Goal: Task Accomplishment & Management: Complete application form

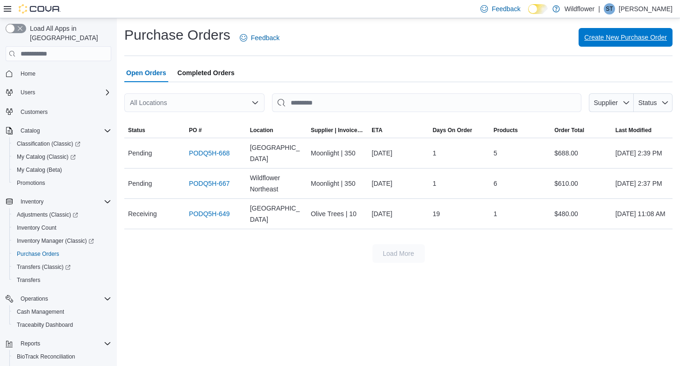
click at [593, 38] on span "Create New Purchase Order" at bounding box center [625, 37] width 83 height 9
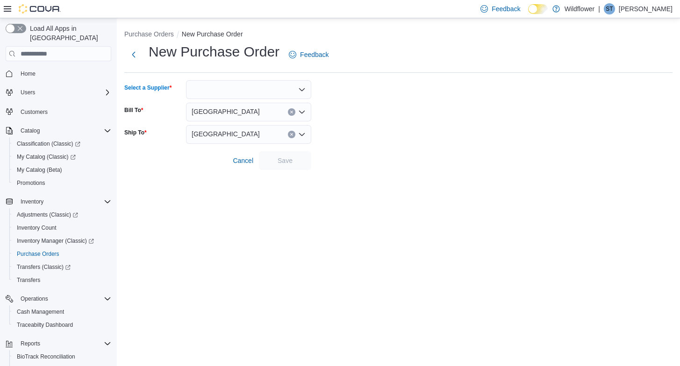
click at [211, 85] on div at bounding box center [248, 89] width 125 height 19
type input "**"
click at [223, 105] on span "Wy ld CBD" at bounding box center [254, 105] width 103 height 9
click at [292, 163] on span "Save" at bounding box center [285, 160] width 15 height 9
click at [242, 158] on span "Cancel" at bounding box center [243, 160] width 21 height 9
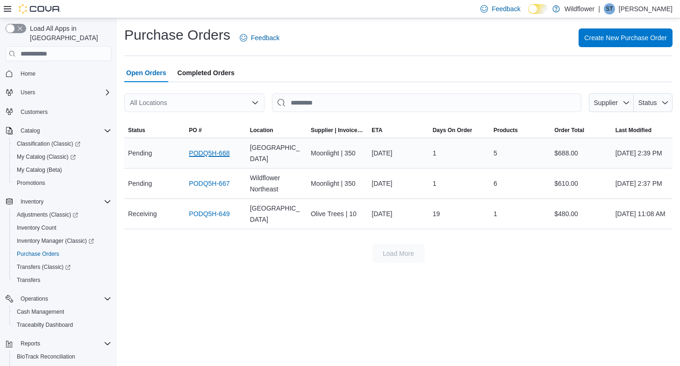
click at [220, 154] on link "PODQ5H-668" at bounding box center [209, 153] width 41 height 11
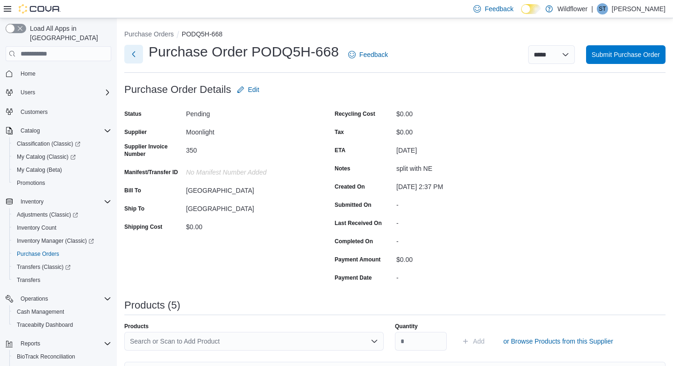
click at [134, 54] on button "Next" at bounding box center [133, 54] width 19 height 19
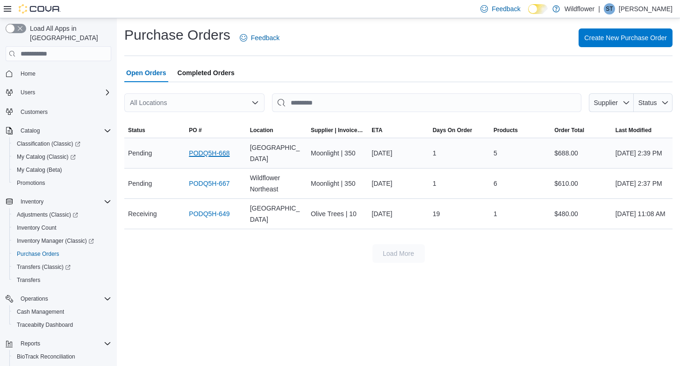
click at [203, 153] on link "PODQ5H-668" at bounding box center [209, 153] width 41 height 11
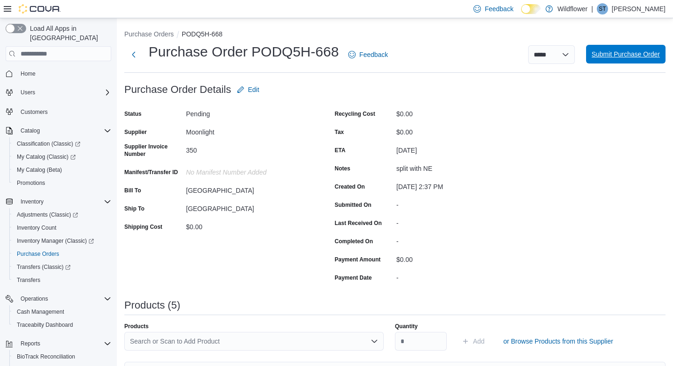
click at [620, 55] on span "Submit Purchase Order" at bounding box center [626, 54] width 68 height 9
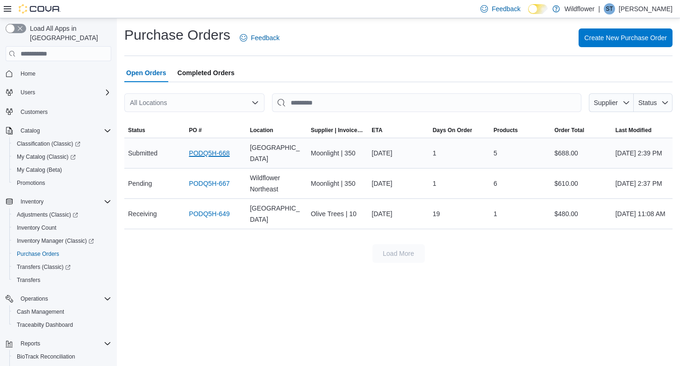
click at [203, 155] on link "PODQ5H-668" at bounding box center [209, 153] width 41 height 11
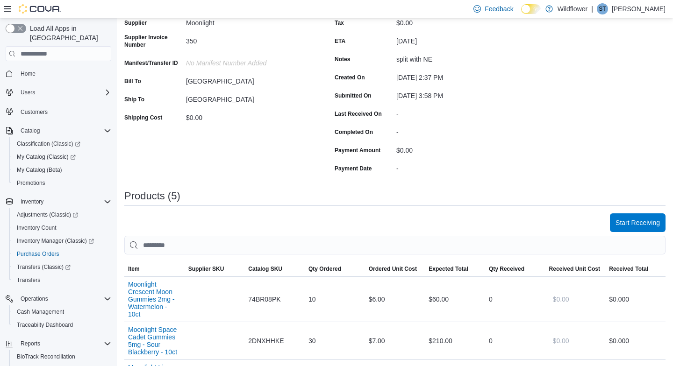
scroll to position [95, 0]
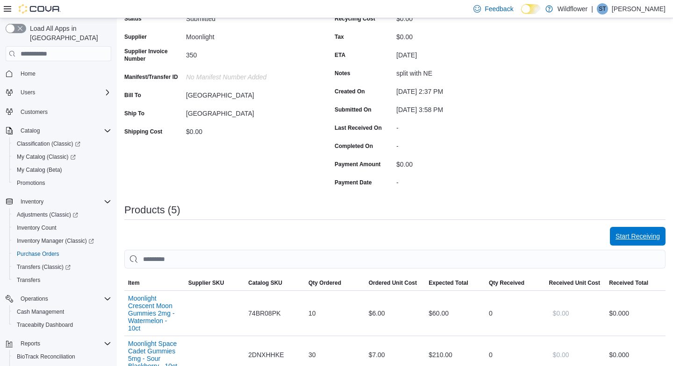
click at [632, 236] on span "Start Receiving" at bounding box center [637, 236] width 44 height 9
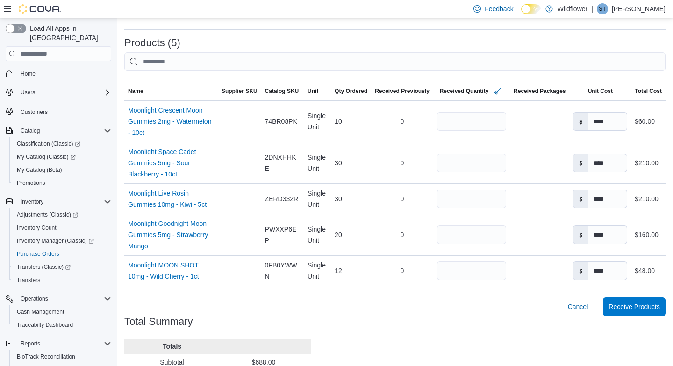
scroll to position [200, 0]
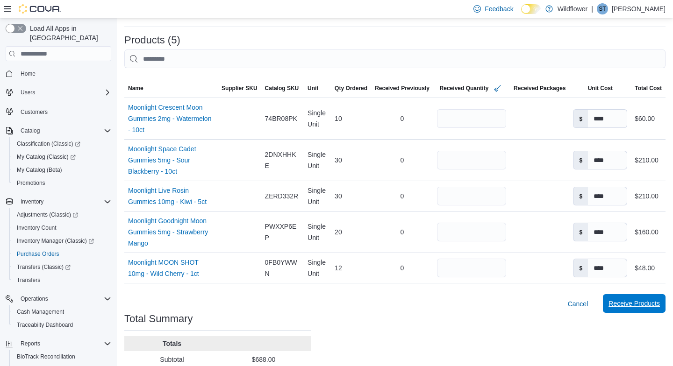
click at [628, 308] on span "Receive Products" at bounding box center [633, 303] width 51 height 9
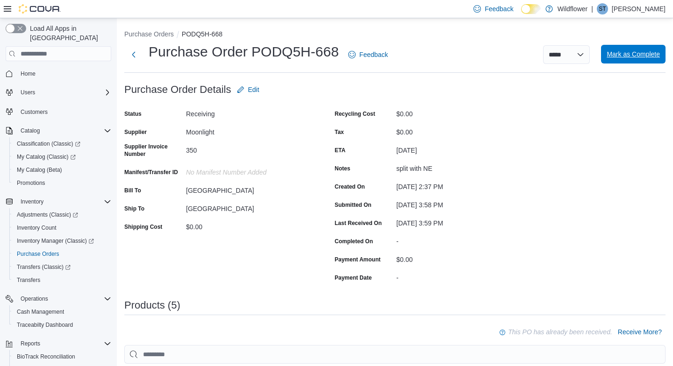
click at [635, 56] on span "Mark as Complete" at bounding box center [633, 54] width 53 height 9
